Goal: Information Seeking & Learning: Learn about a topic

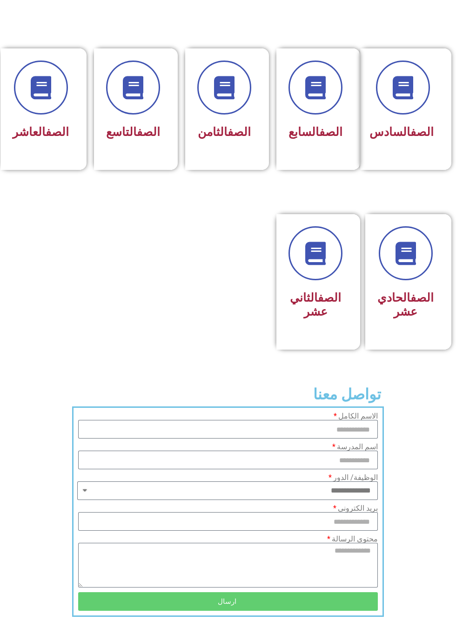
scroll to position [424, 0]
click at [135, 139] on span "الصف التاسع" at bounding box center [133, 133] width 54 height 14
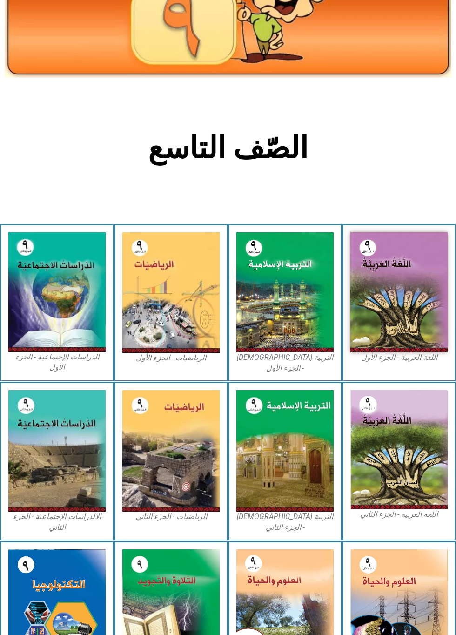
scroll to position [116, 0]
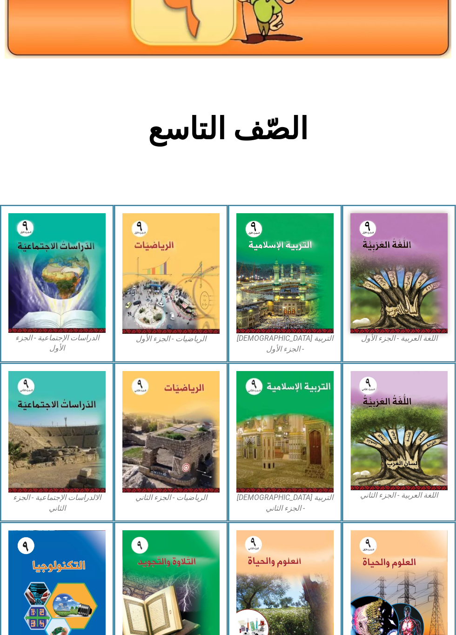
click at [385, 251] on img at bounding box center [399, 273] width 97 height 121
click at [30, 251] on img at bounding box center [56, 273] width 97 height 120
click at [149, 304] on img at bounding box center [170, 273] width 97 height 121
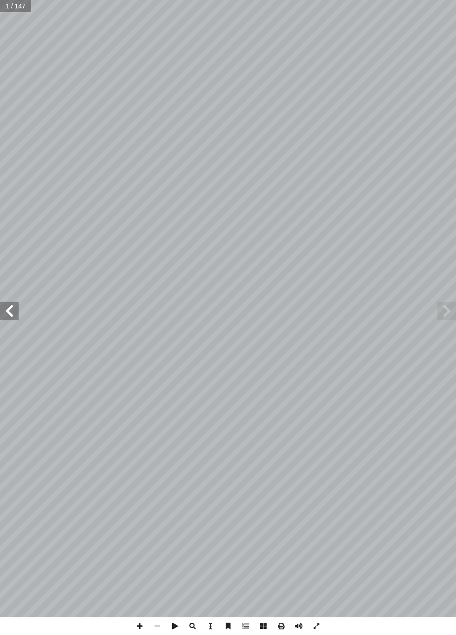
click at [12, 312] on span at bounding box center [9, 311] width 19 height 19
click at [12, 314] on span at bounding box center [9, 311] width 19 height 19
click at [6, 314] on span at bounding box center [9, 311] width 19 height 19
click at [12, 310] on span at bounding box center [9, 311] width 19 height 19
click at [2, 307] on span at bounding box center [9, 311] width 19 height 19
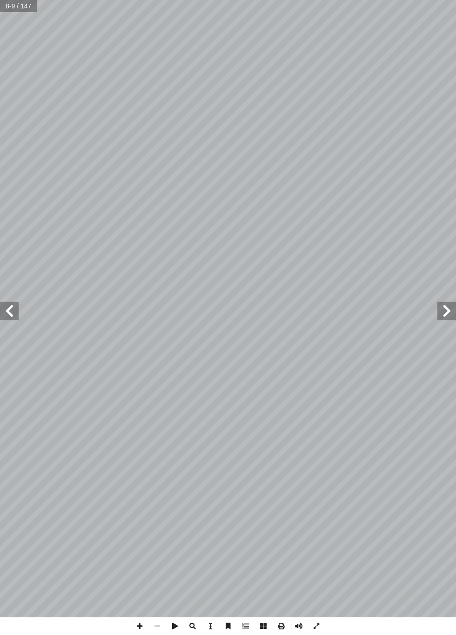
click at [10, 307] on span at bounding box center [9, 311] width 19 height 19
click at [8, 306] on span at bounding box center [9, 311] width 19 height 19
click at [12, 312] on span at bounding box center [9, 311] width 19 height 19
click at [7, 308] on span at bounding box center [9, 311] width 19 height 19
click at [441, 312] on span at bounding box center [447, 311] width 19 height 19
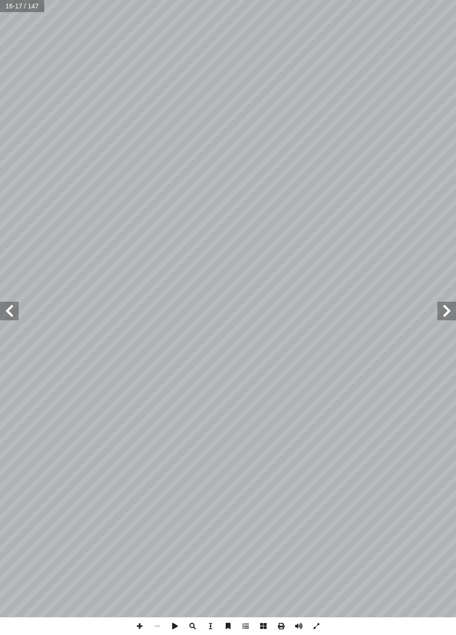
click at [6, 303] on span at bounding box center [9, 311] width 19 height 19
click at [7, 317] on span at bounding box center [9, 311] width 19 height 19
click at [10, 309] on span at bounding box center [9, 311] width 19 height 19
click at [5, 310] on span at bounding box center [9, 311] width 19 height 19
click at [448, 316] on span at bounding box center [447, 311] width 19 height 19
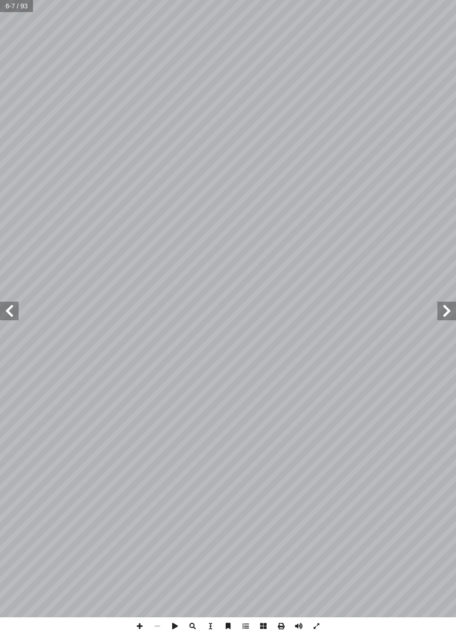
click at [14, 304] on span at bounding box center [9, 311] width 19 height 19
click at [5, 305] on span at bounding box center [9, 311] width 19 height 19
click at [446, 302] on span at bounding box center [447, 311] width 19 height 19
click at [7, 309] on span at bounding box center [9, 311] width 19 height 19
click at [5, 311] on span at bounding box center [9, 311] width 19 height 19
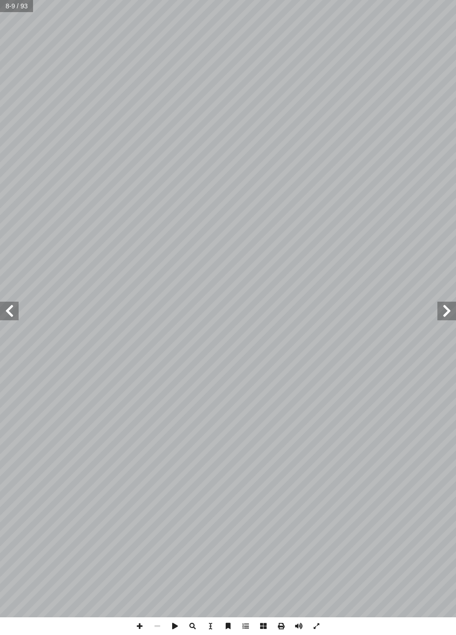
click at [7, 311] on span at bounding box center [9, 311] width 19 height 19
click at [13, 306] on span at bounding box center [9, 311] width 19 height 19
click at [10, 311] on span at bounding box center [9, 311] width 19 height 19
click at [445, 303] on span at bounding box center [447, 311] width 19 height 19
click at [451, 303] on span at bounding box center [447, 311] width 19 height 19
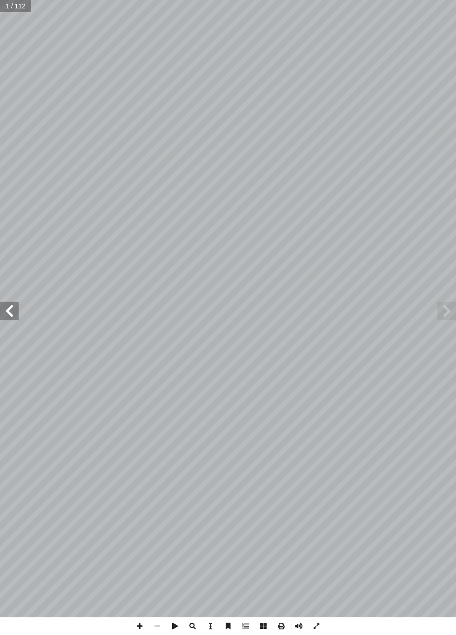
click at [15, 302] on span at bounding box center [9, 311] width 19 height 19
click at [14, 309] on span at bounding box center [9, 311] width 19 height 19
click at [13, 309] on span at bounding box center [9, 311] width 19 height 19
click at [12, 313] on span at bounding box center [9, 311] width 19 height 19
click at [15, 315] on span at bounding box center [9, 311] width 19 height 19
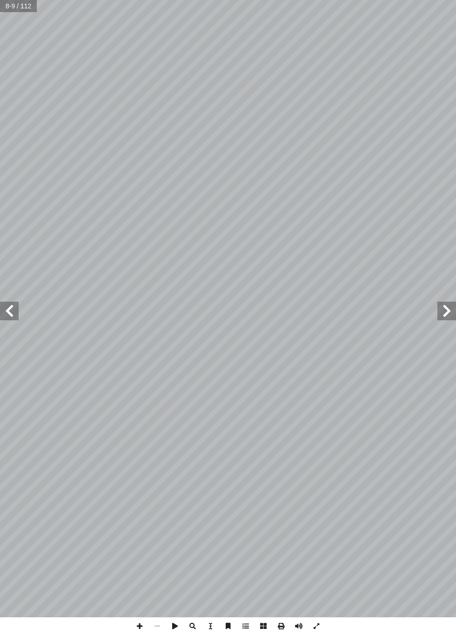
click at [14, 304] on span at bounding box center [9, 311] width 19 height 19
click at [440, 319] on span at bounding box center [447, 311] width 19 height 19
click at [453, 307] on span at bounding box center [447, 311] width 19 height 19
click at [445, 306] on span at bounding box center [447, 311] width 19 height 19
click at [16, 304] on span at bounding box center [9, 311] width 19 height 19
